Goal: Task Accomplishment & Management: Manage account settings

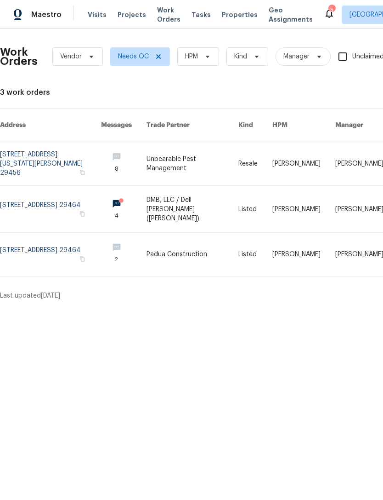
click at [227, 17] on span "Properties" at bounding box center [240, 14] width 36 height 9
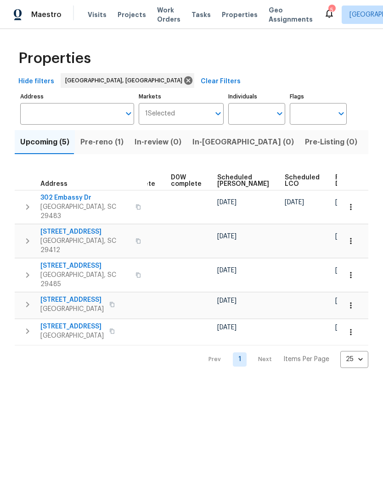
scroll to position [0, 230]
click at [329, 7] on div "5" at bounding box center [332, 10] width 6 height 9
click at [324, 15] on icon at bounding box center [329, 13] width 11 height 11
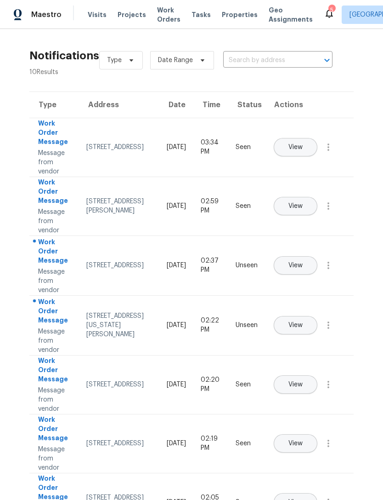
click at [161, 14] on span "Work Orders" at bounding box center [168, 15] width 23 height 18
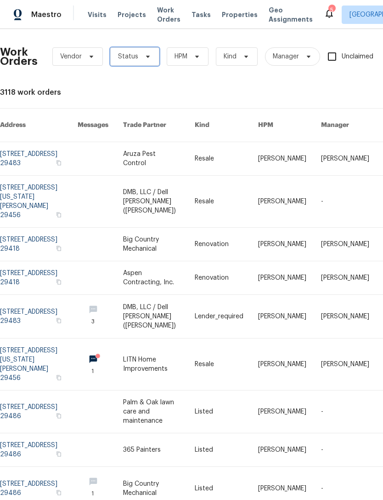
click at [146, 59] on icon at bounding box center [147, 56] width 7 height 7
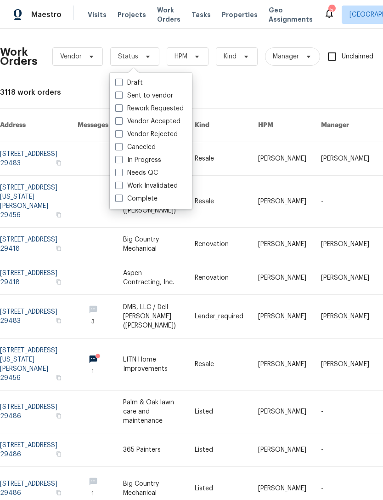
click at [117, 172] on span at bounding box center [118, 172] width 7 height 7
click at [117, 172] on input "Needs QC" at bounding box center [118, 171] width 6 height 6
checkbox input "true"
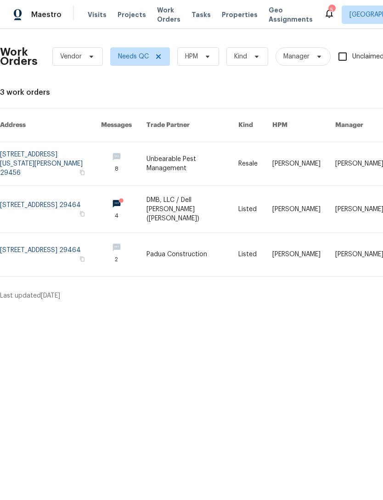
click at [324, 15] on icon at bounding box center [329, 13] width 11 height 11
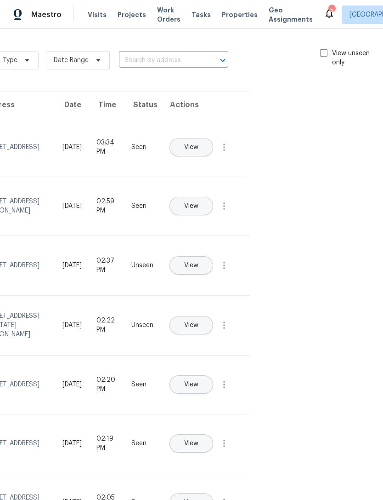
scroll to position [0, 103]
click at [323, 52] on span at bounding box center [324, 52] width 7 height 7
click at [323, 52] on input "View unseen only" at bounding box center [324, 52] width 6 height 6
checkbox input "true"
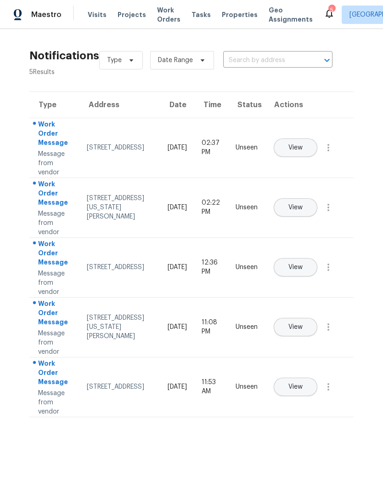
scroll to position [0, 0]
click at [101, 15] on span "Visits" at bounding box center [97, 14] width 19 height 9
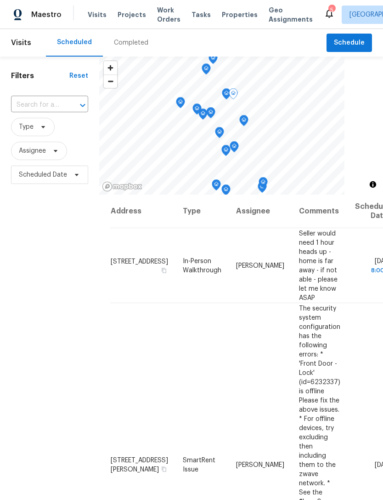
click at [0, 0] on span at bounding box center [0, 0] width 0 height 0
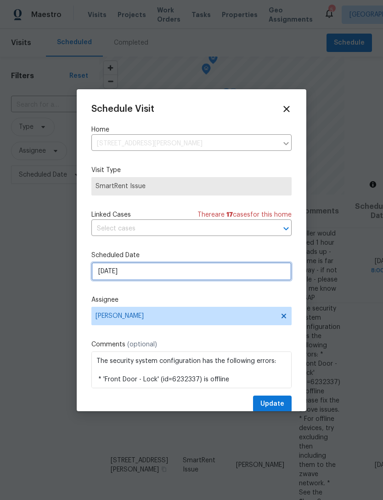
click at [153, 268] on input "[DATE]" at bounding box center [191, 271] width 200 height 18
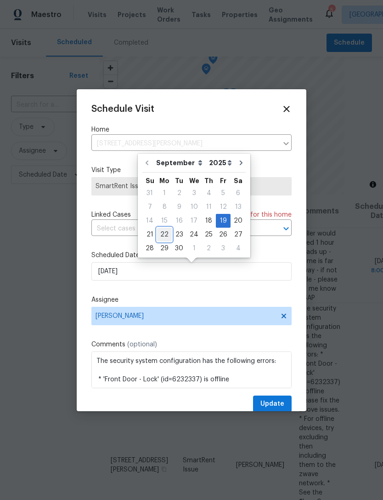
click at [164, 229] on div "22" at bounding box center [164, 234] width 15 height 13
type input "[DATE]"
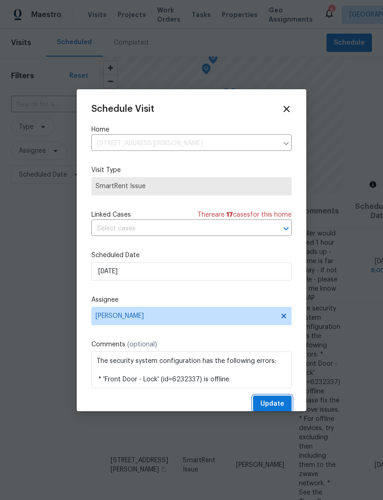
click at [275, 399] on button "Update" at bounding box center [272, 403] width 39 height 17
